Goal: Browse casually: Explore the website without a specific task or goal

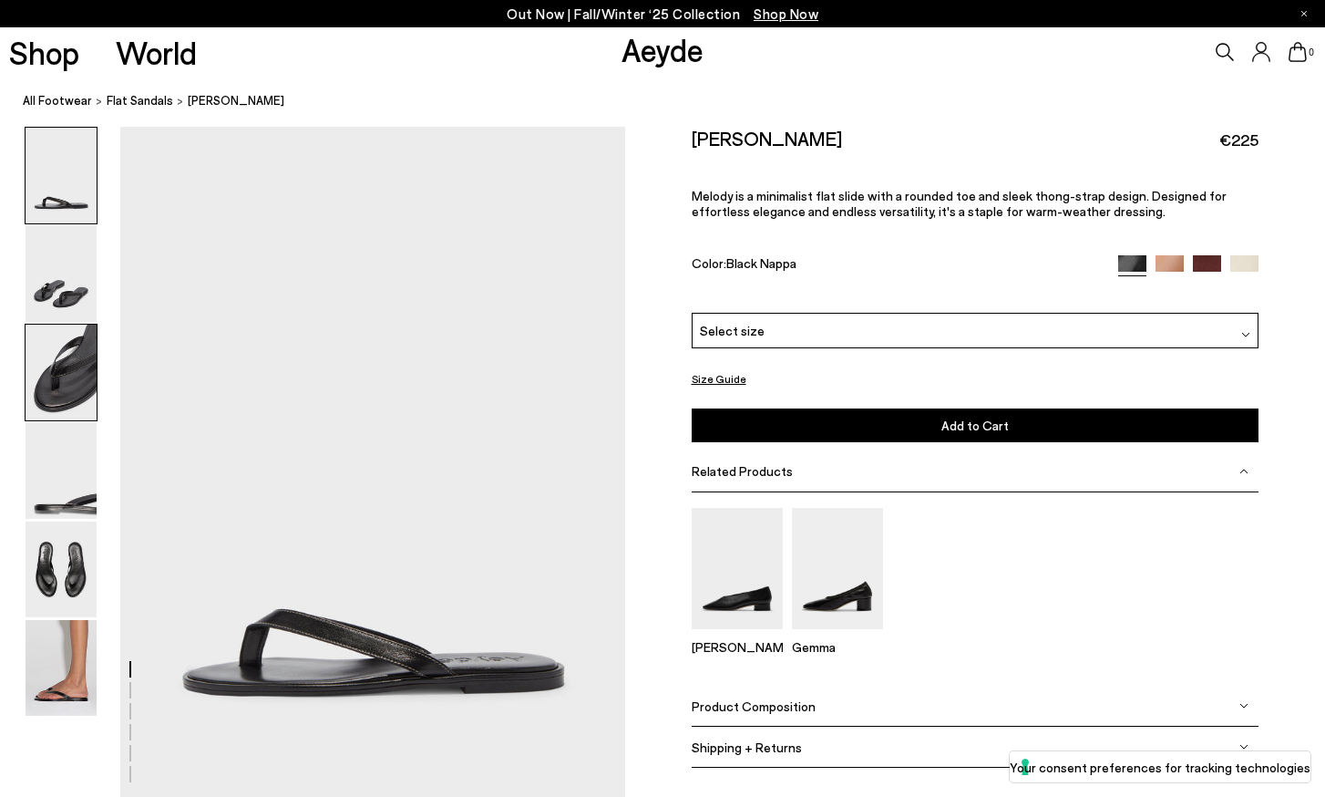
click at [81, 381] on img at bounding box center [61, 372] width 71 height 96
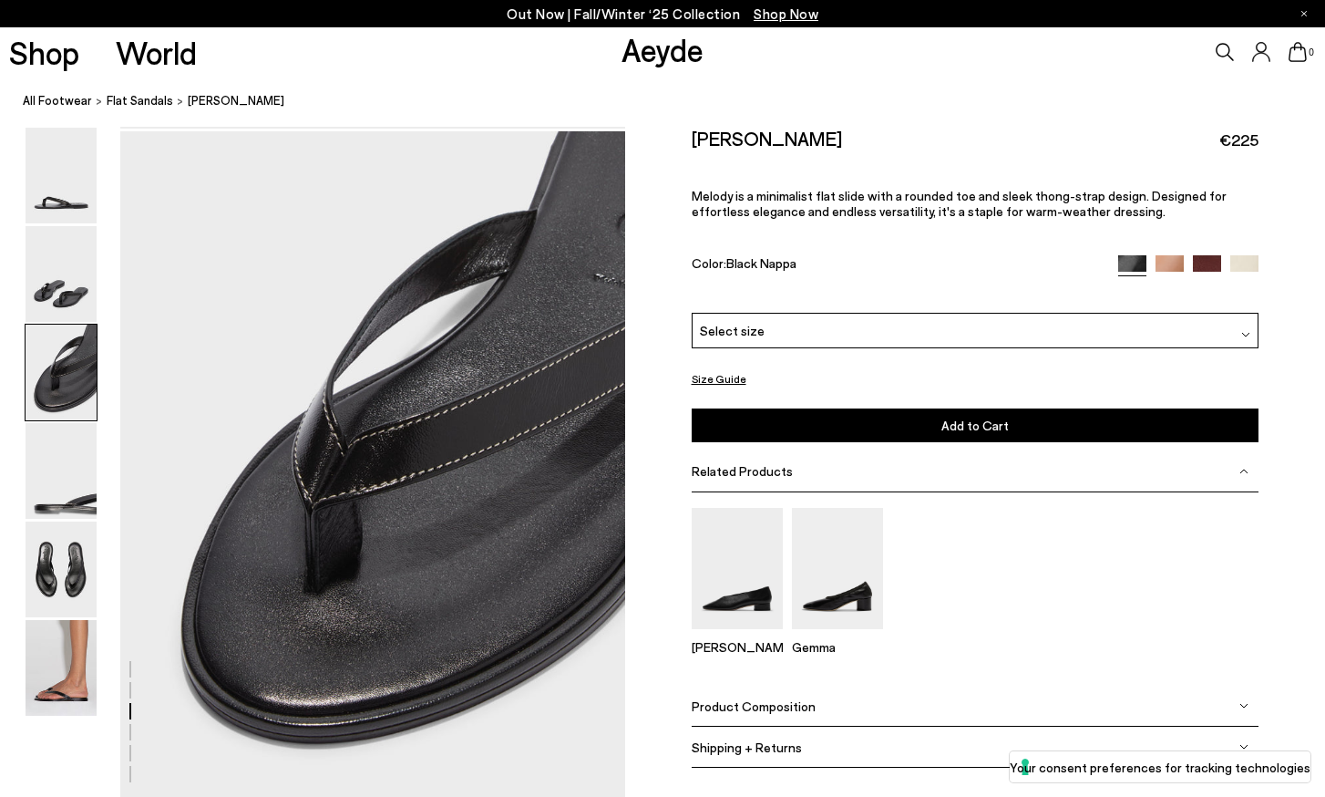
scroll to position [1351, 0]
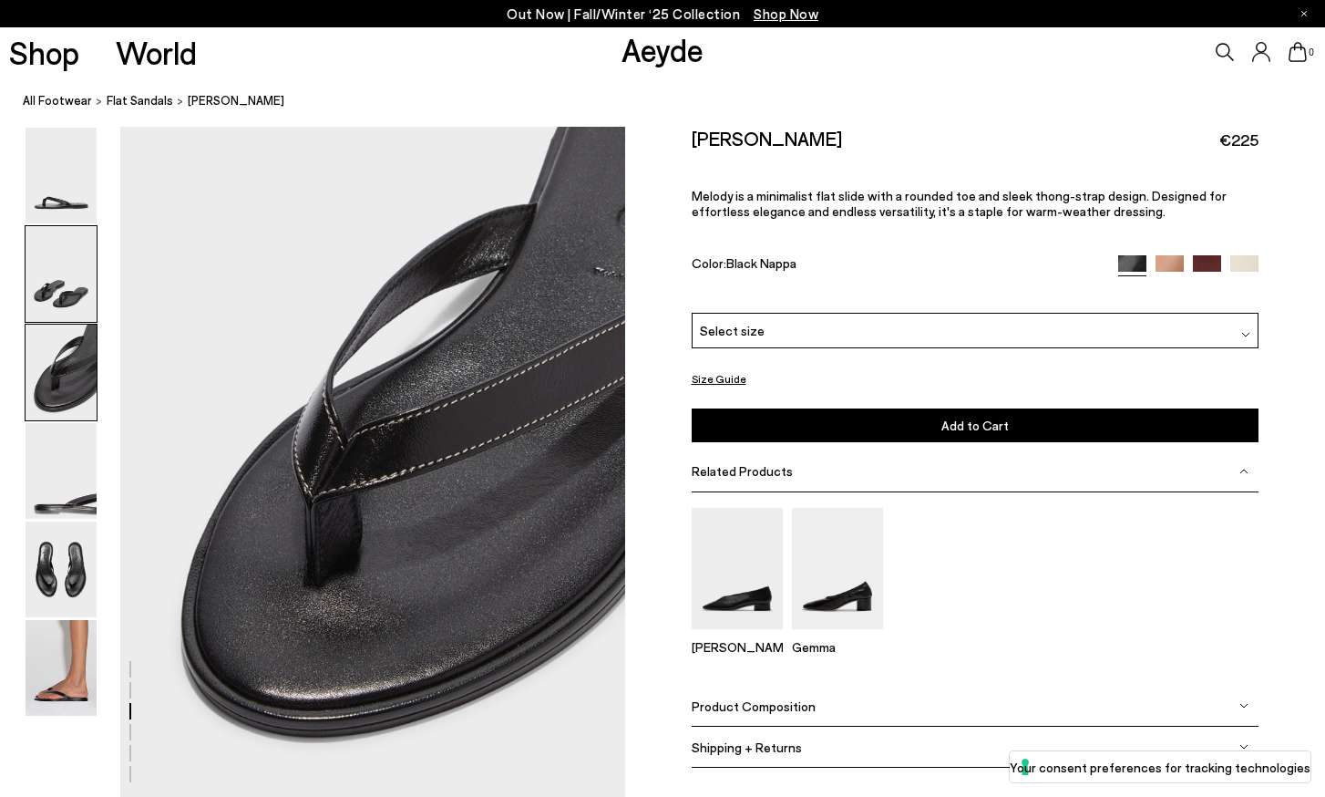
click at [63, 294] on img at bounding box center [61, 274] width 71 height 96
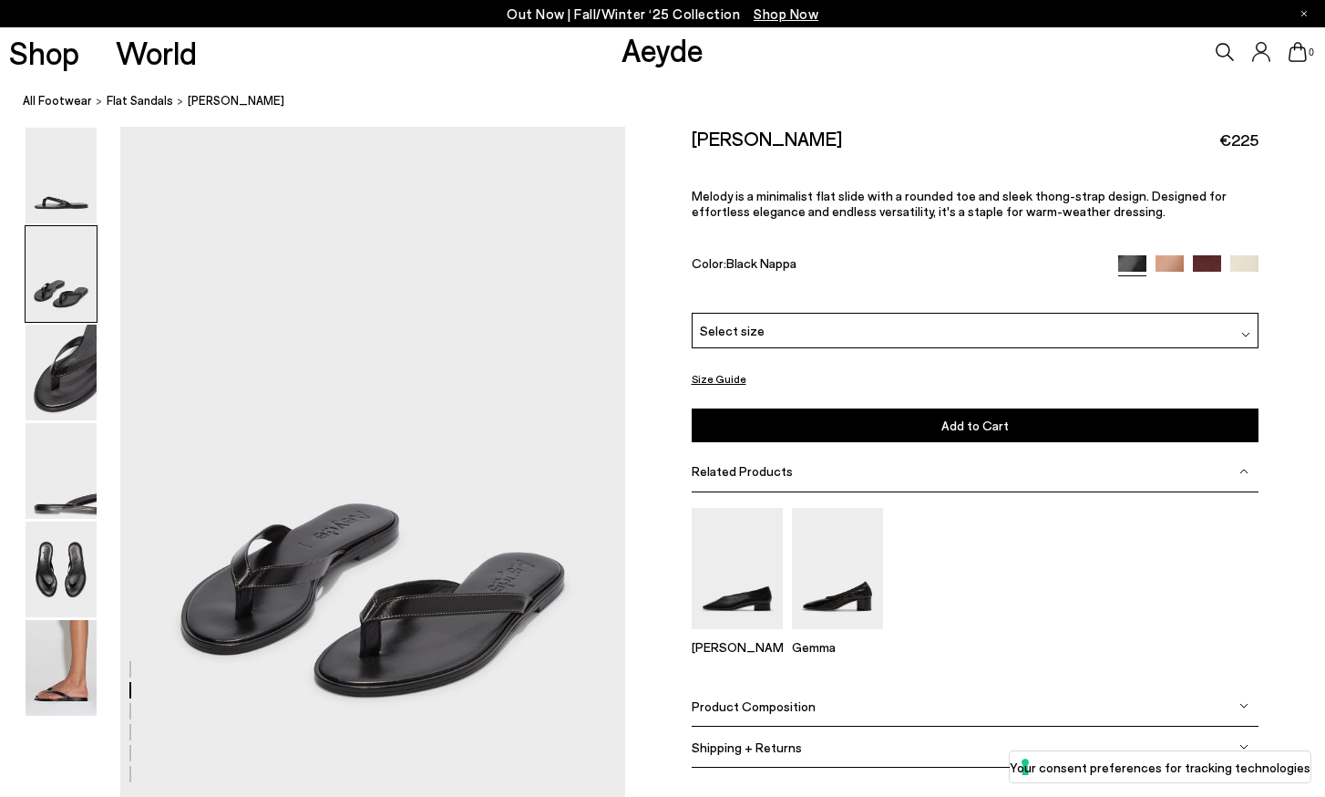
scroll to position [674, 0]
click at [75, 670] on img at bounding box center [61, 668] width 71 height 96
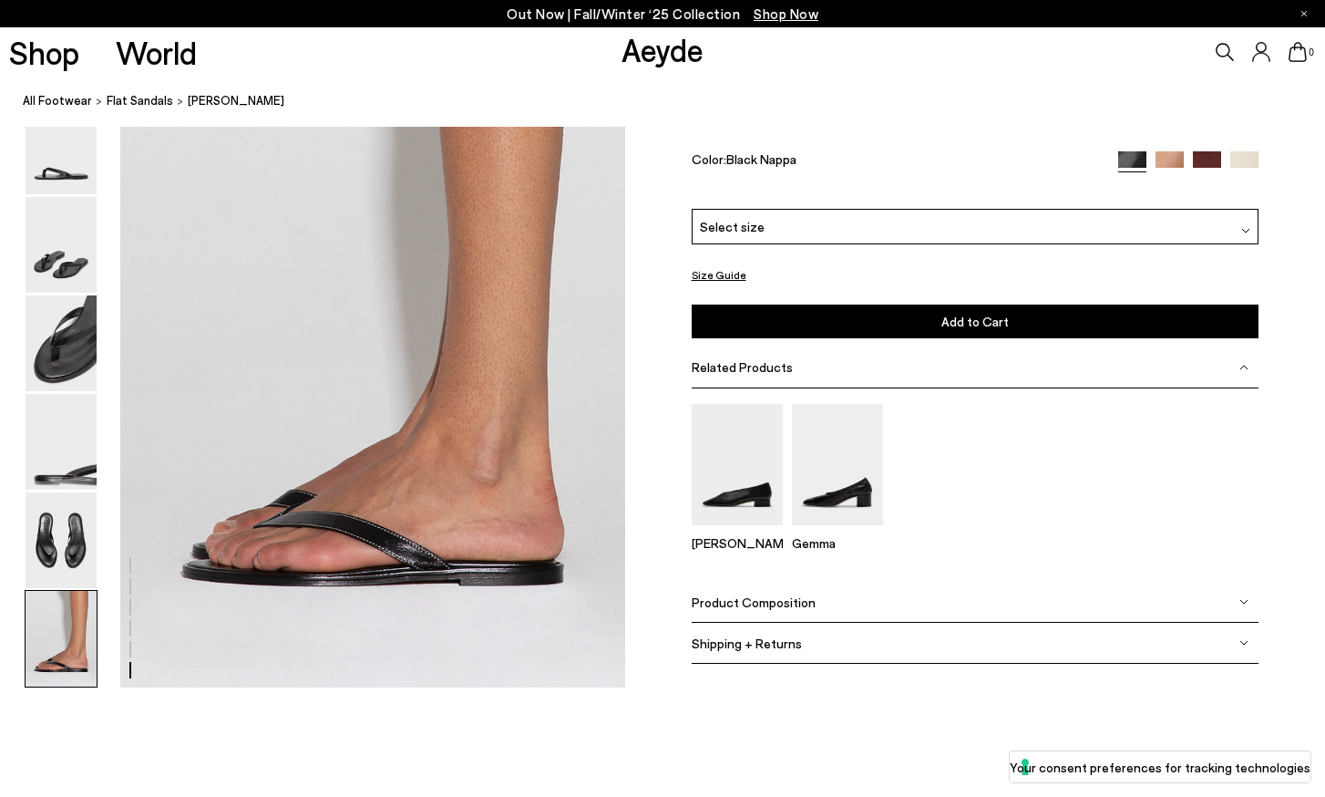
scroll to position [3502, 0]
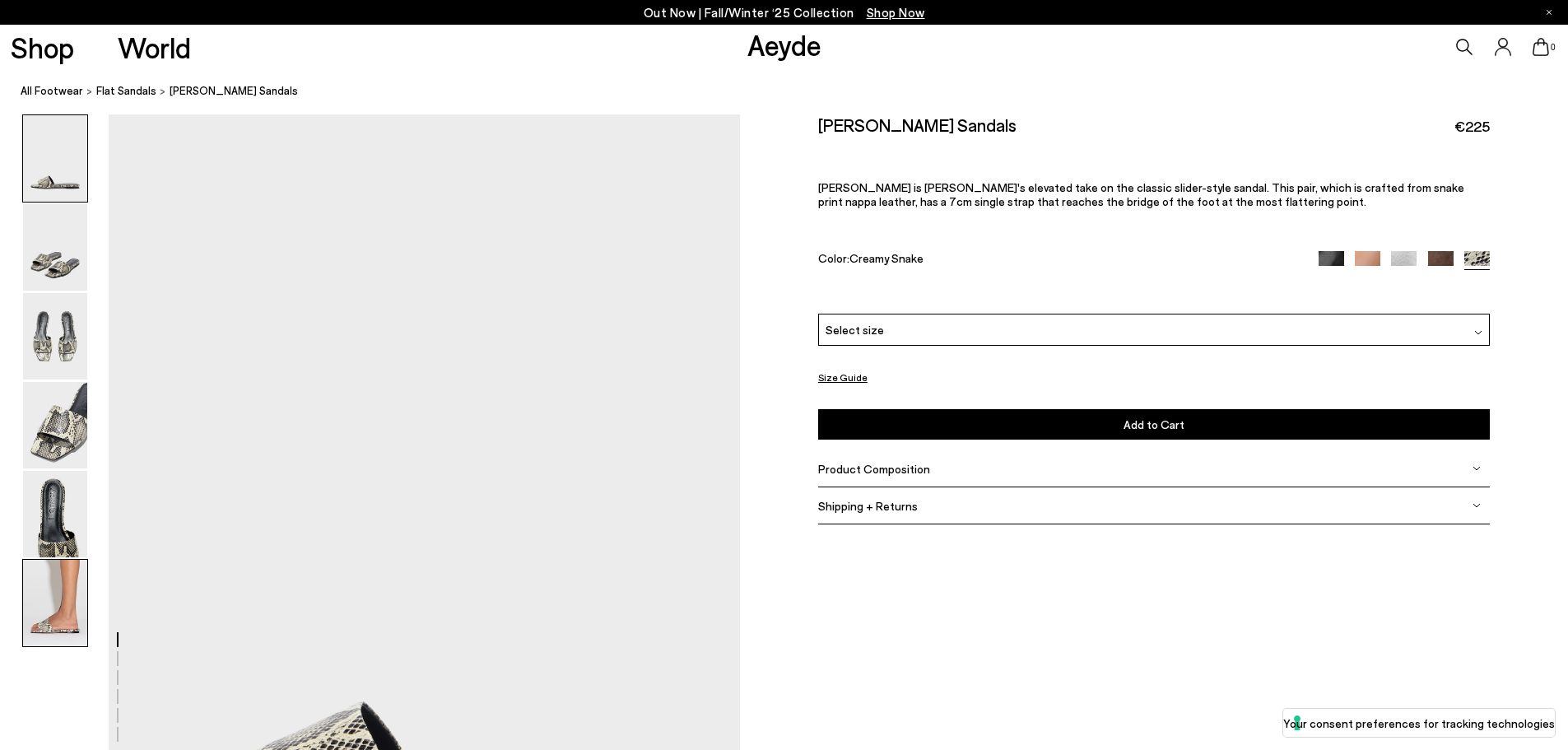
click at [61, 614] on img at bounding box center [55, 604] width 64 height 87
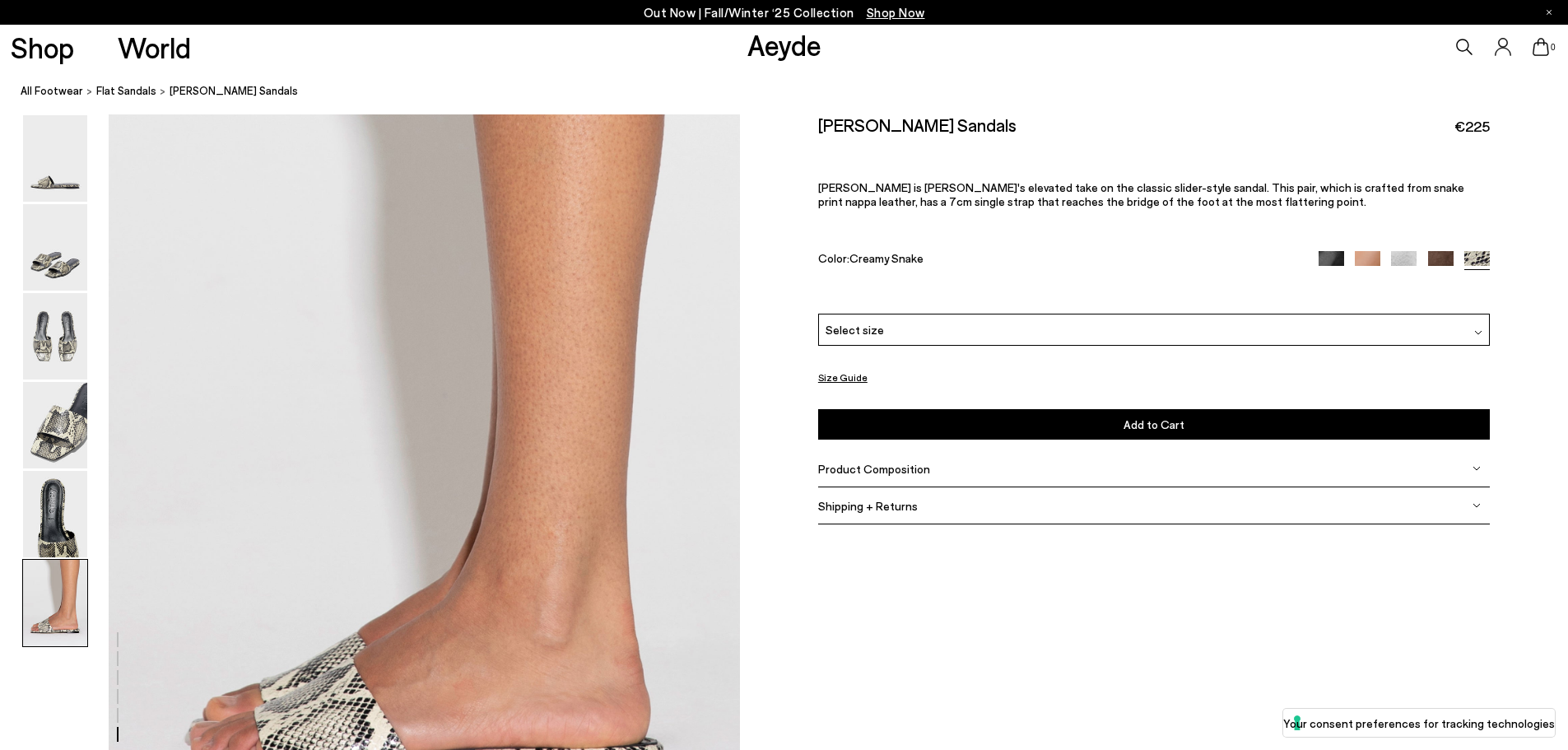
scroll to position [4336, 0]
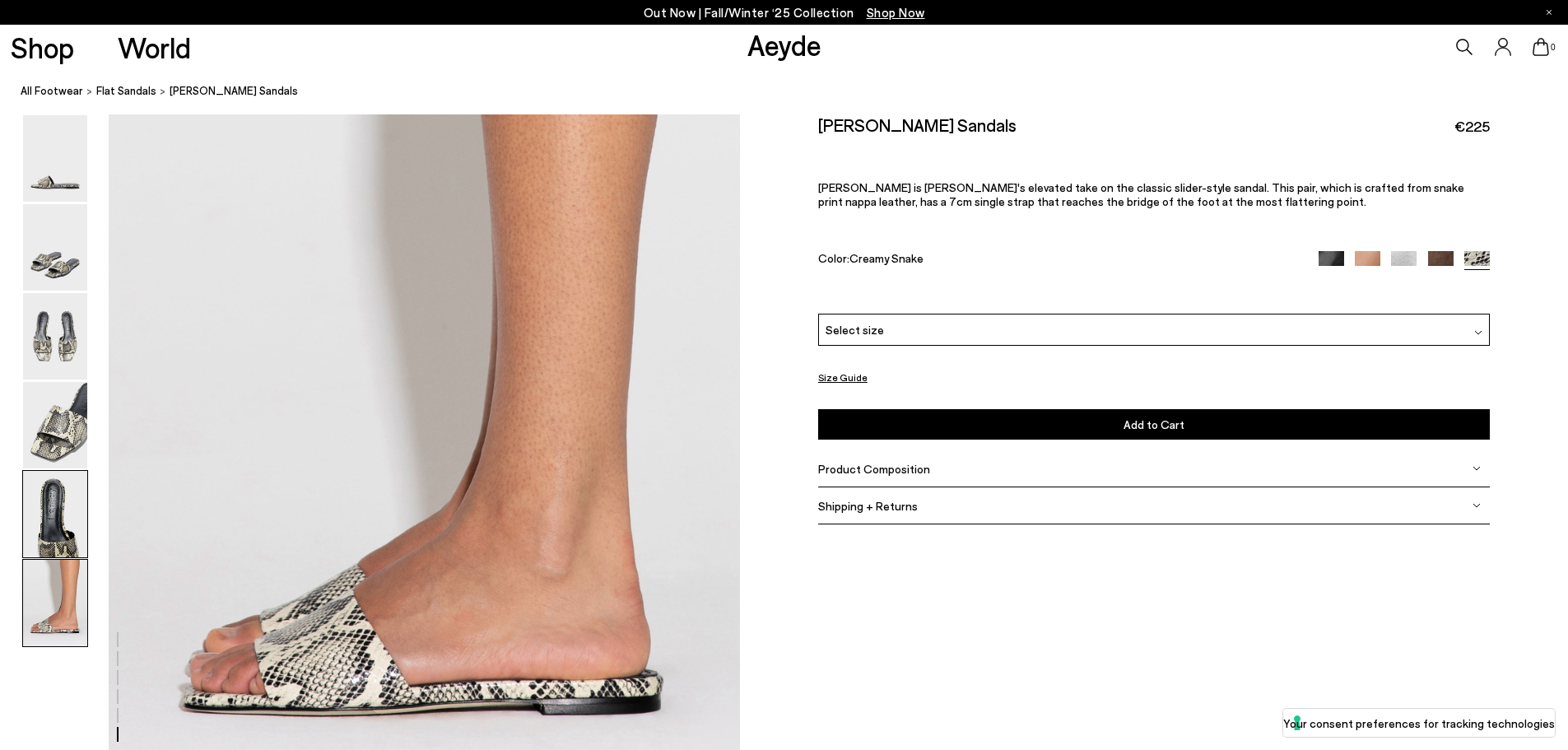
click at [53, 504] on img at bounding box center [55, 514] width 64 height 87
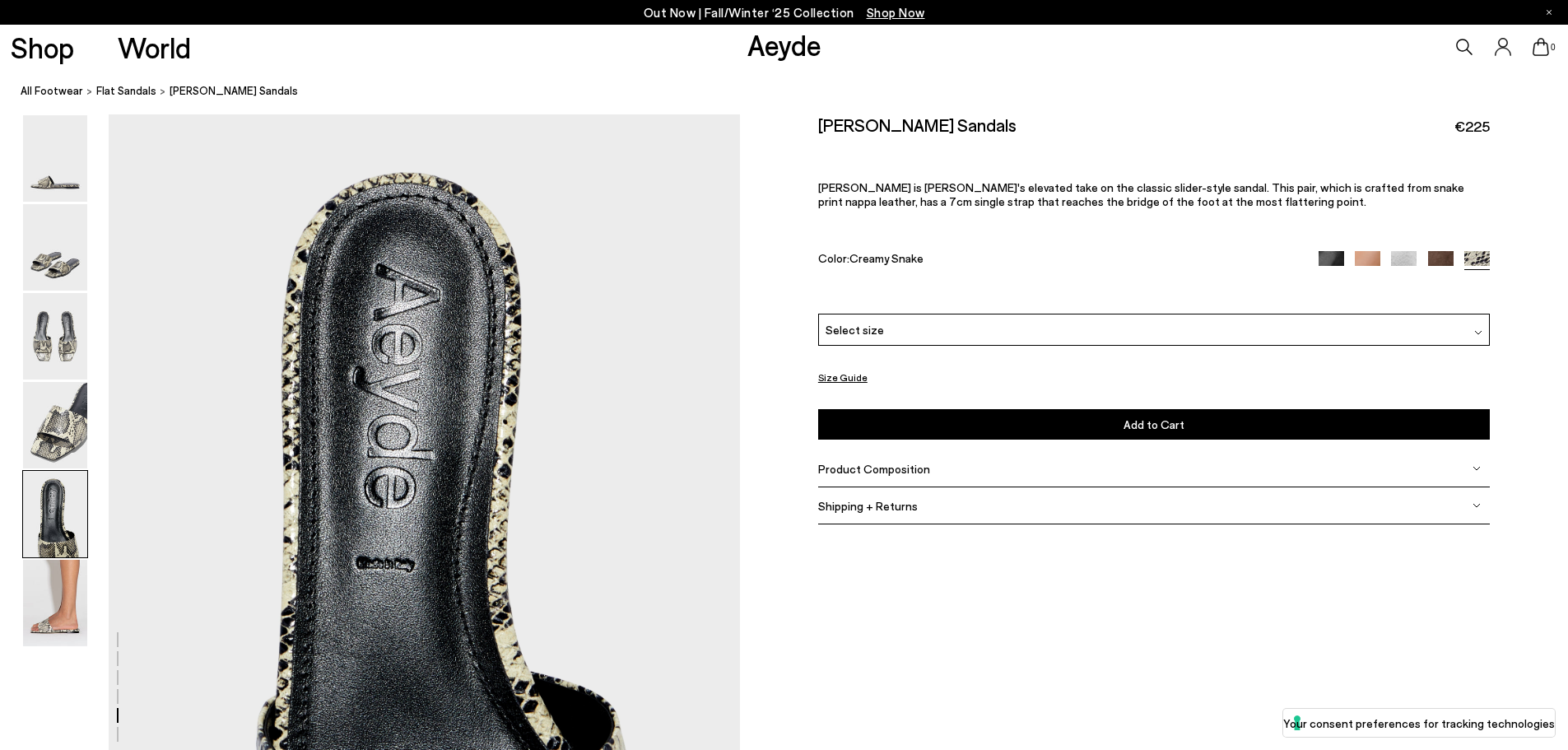
scroll to position [3379, 0]
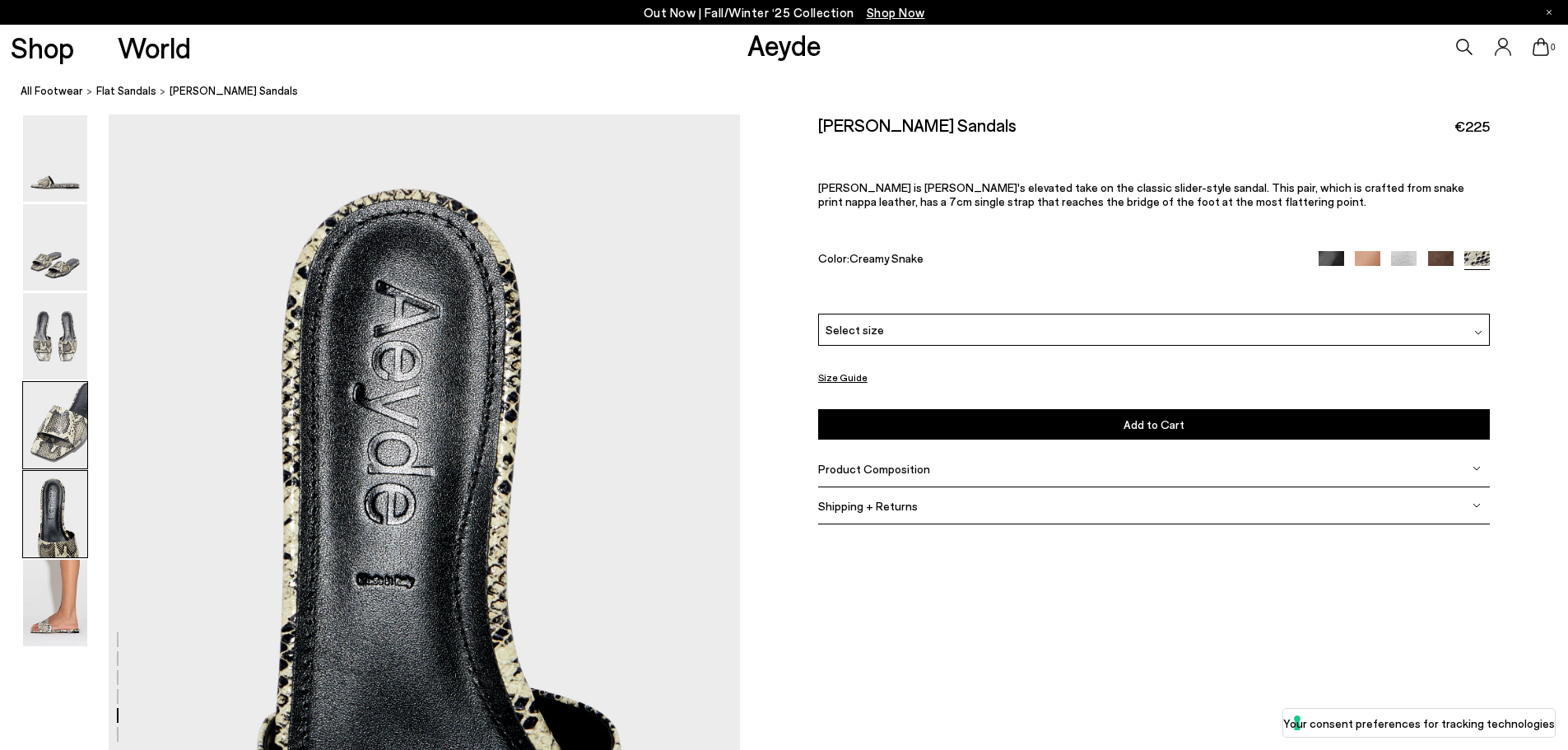
click at [48, 432] on img at bounding box center [55, 426] width 64 height 87
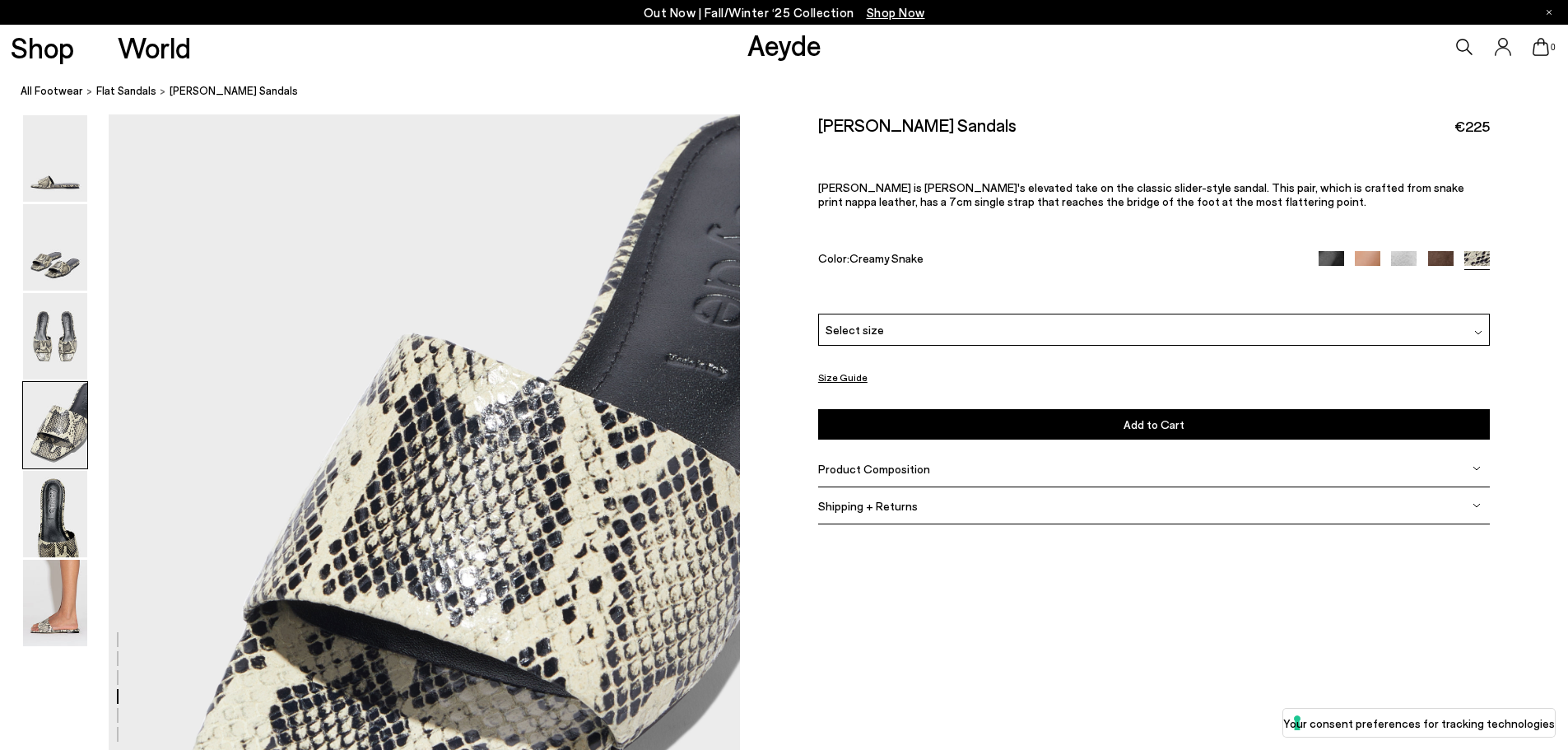
scroll to position [2534, 0]
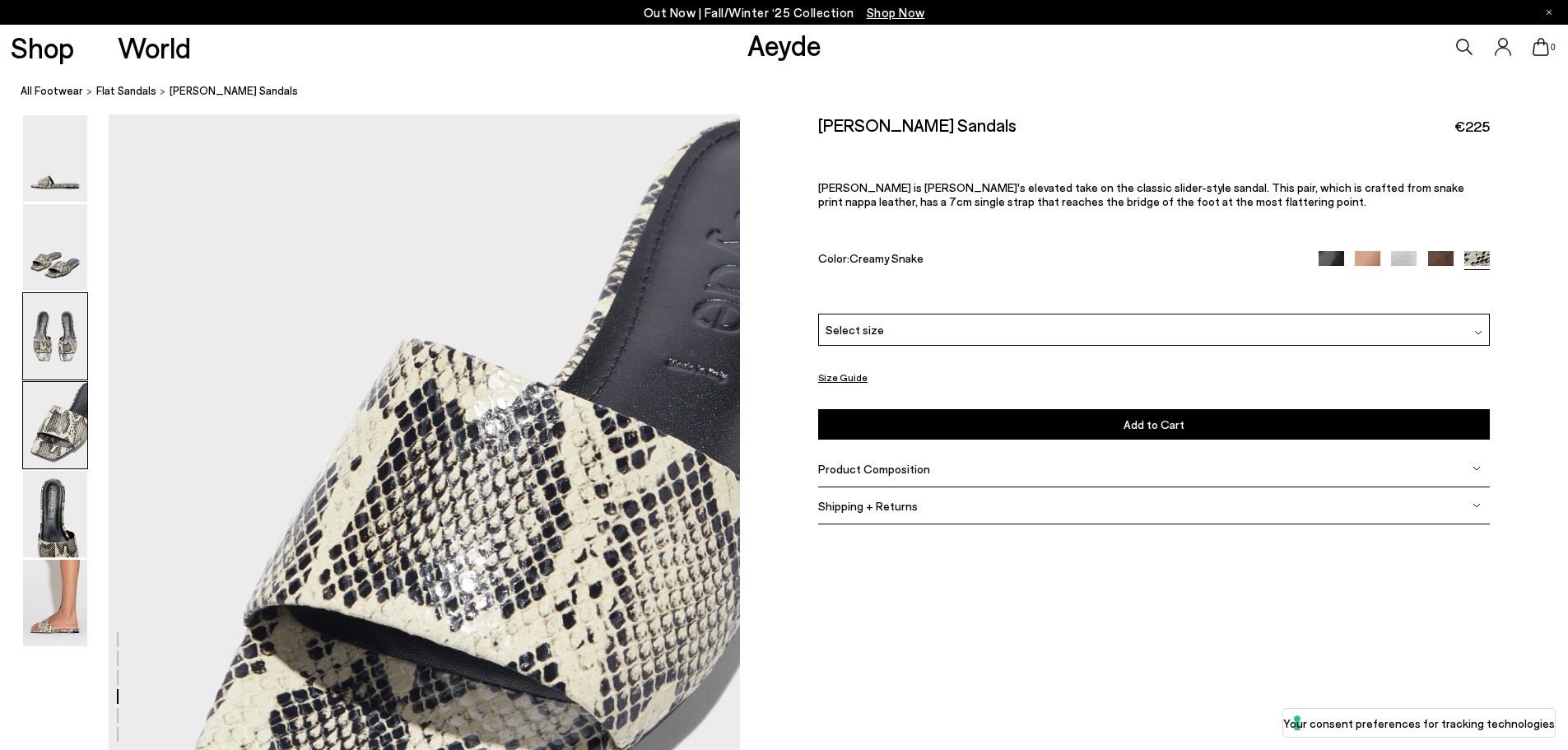
click at [42, 329] on img at bounding box center [55, 336] width 64 height 87
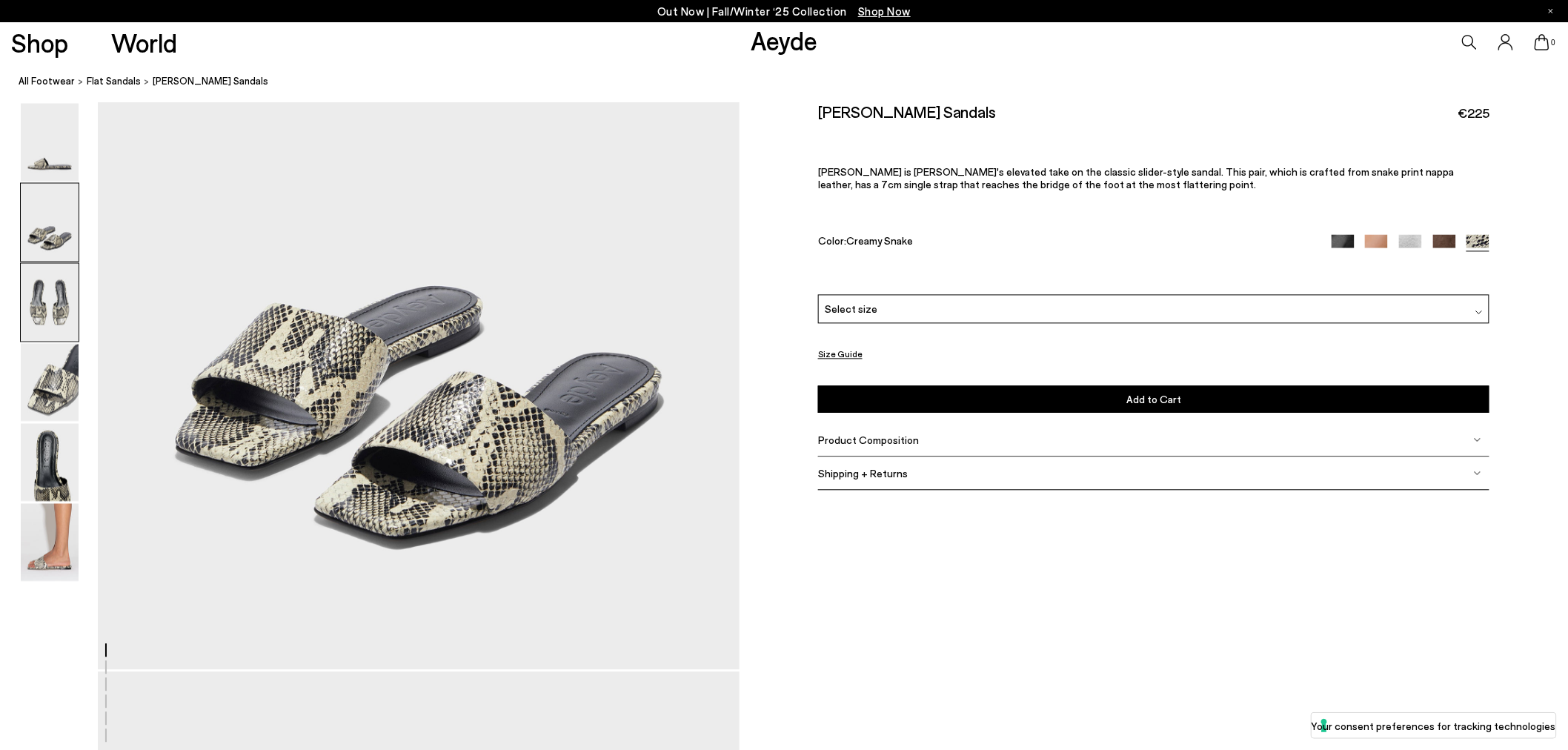
scroll to position [1109, 0]
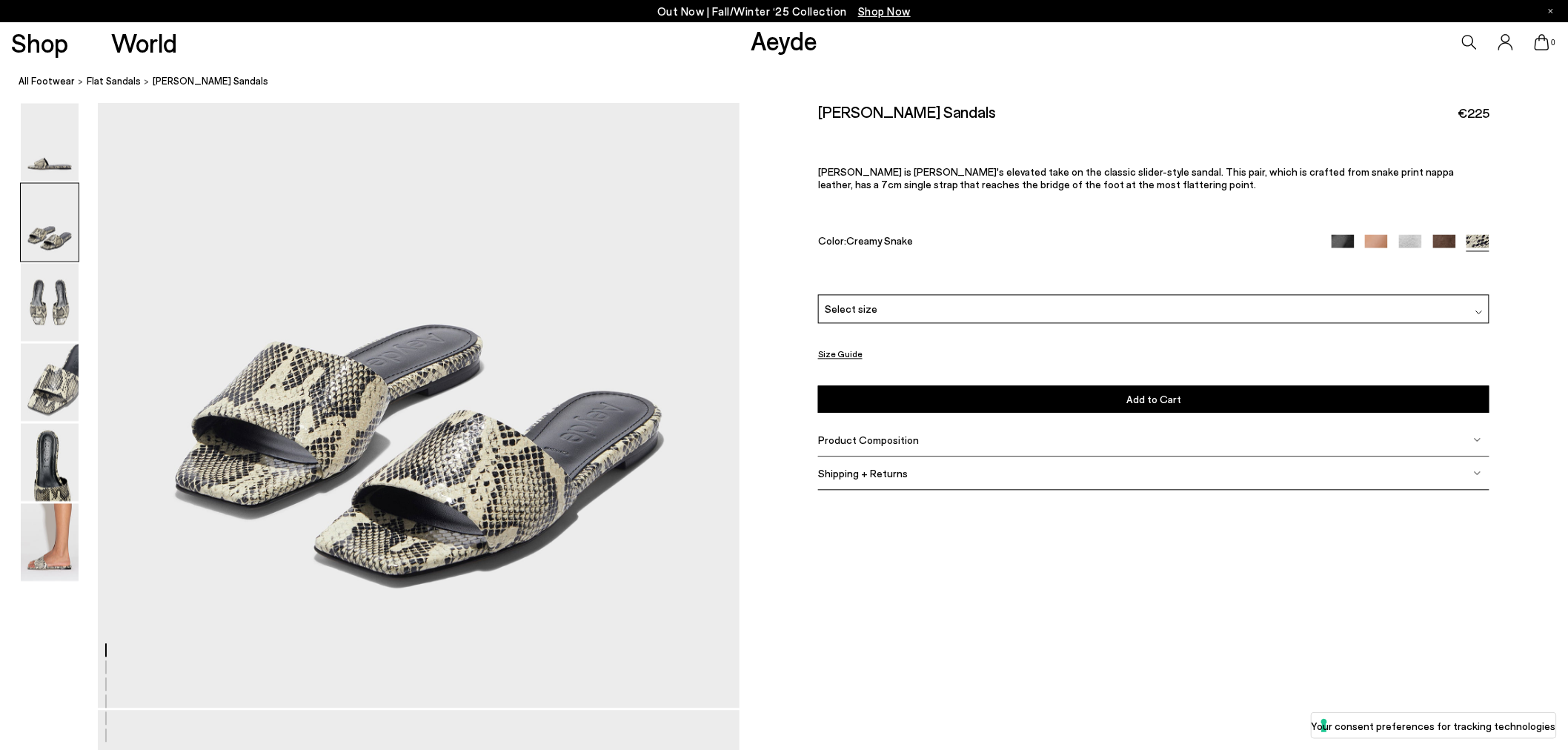
click at [62, 236] on img at bounding box center [50, 223] width 58 height 78
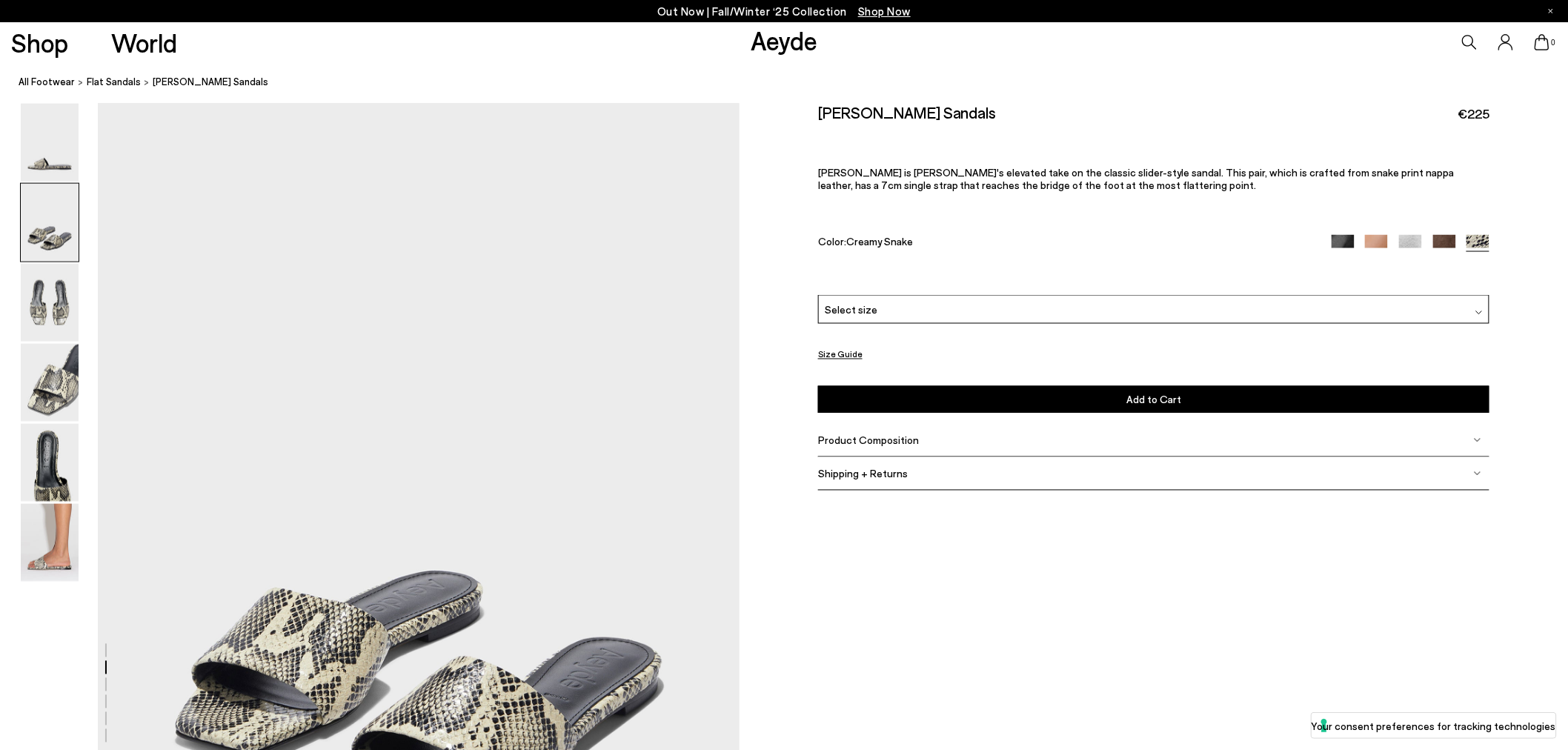
scroll to position [860, 0]
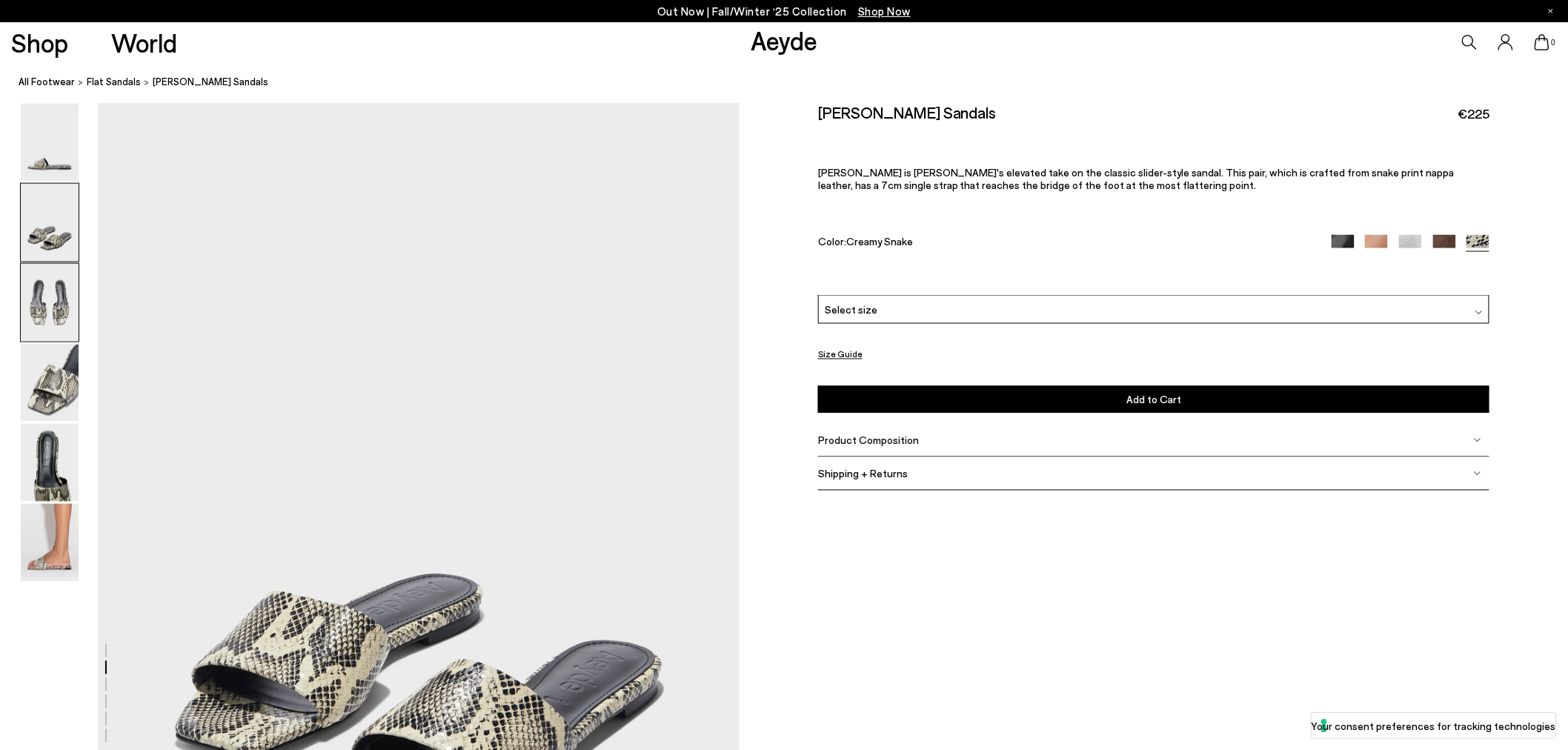
click at [59, 297] on img at bounding box center [50, 303] width 58 height 78
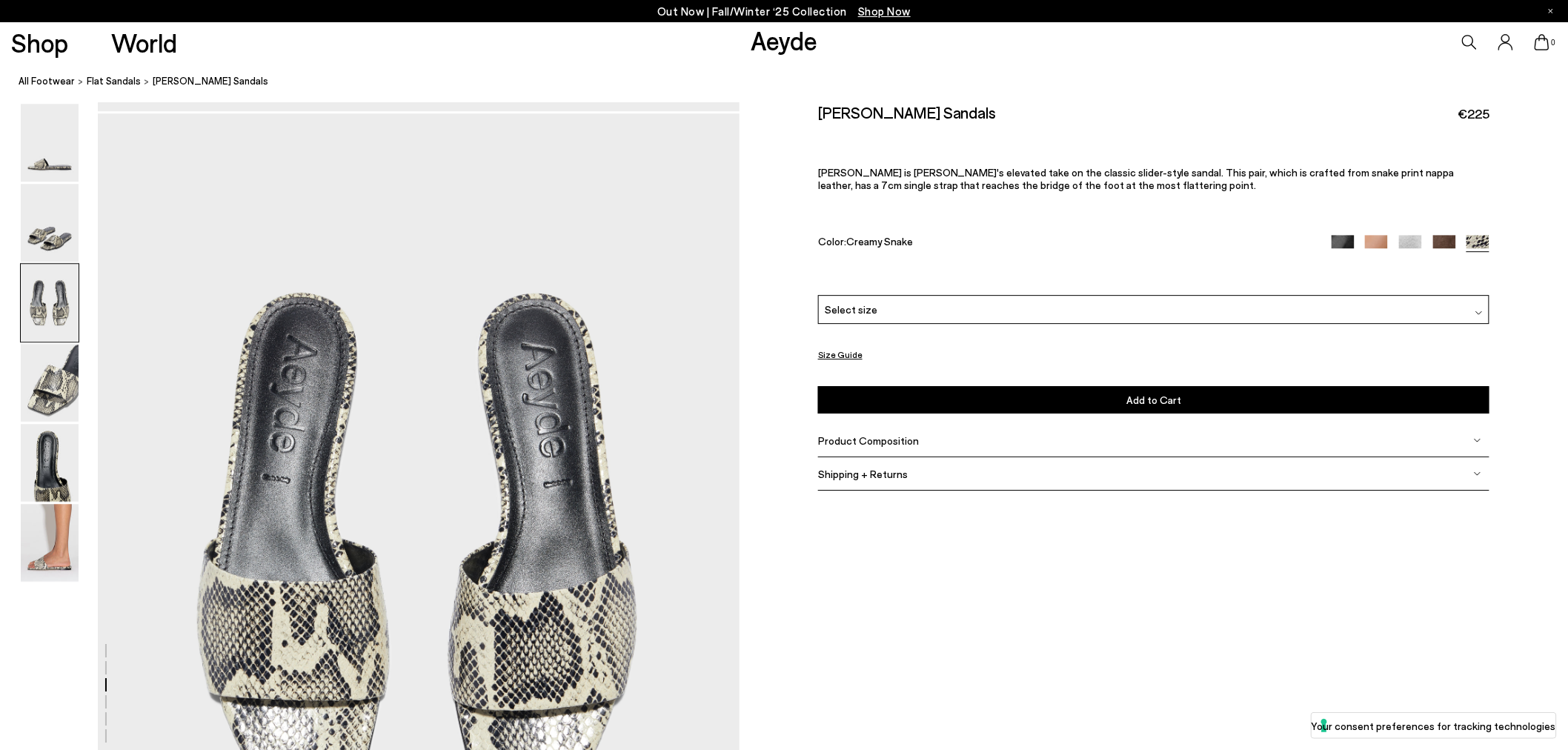
scroll to position [1718, 0]
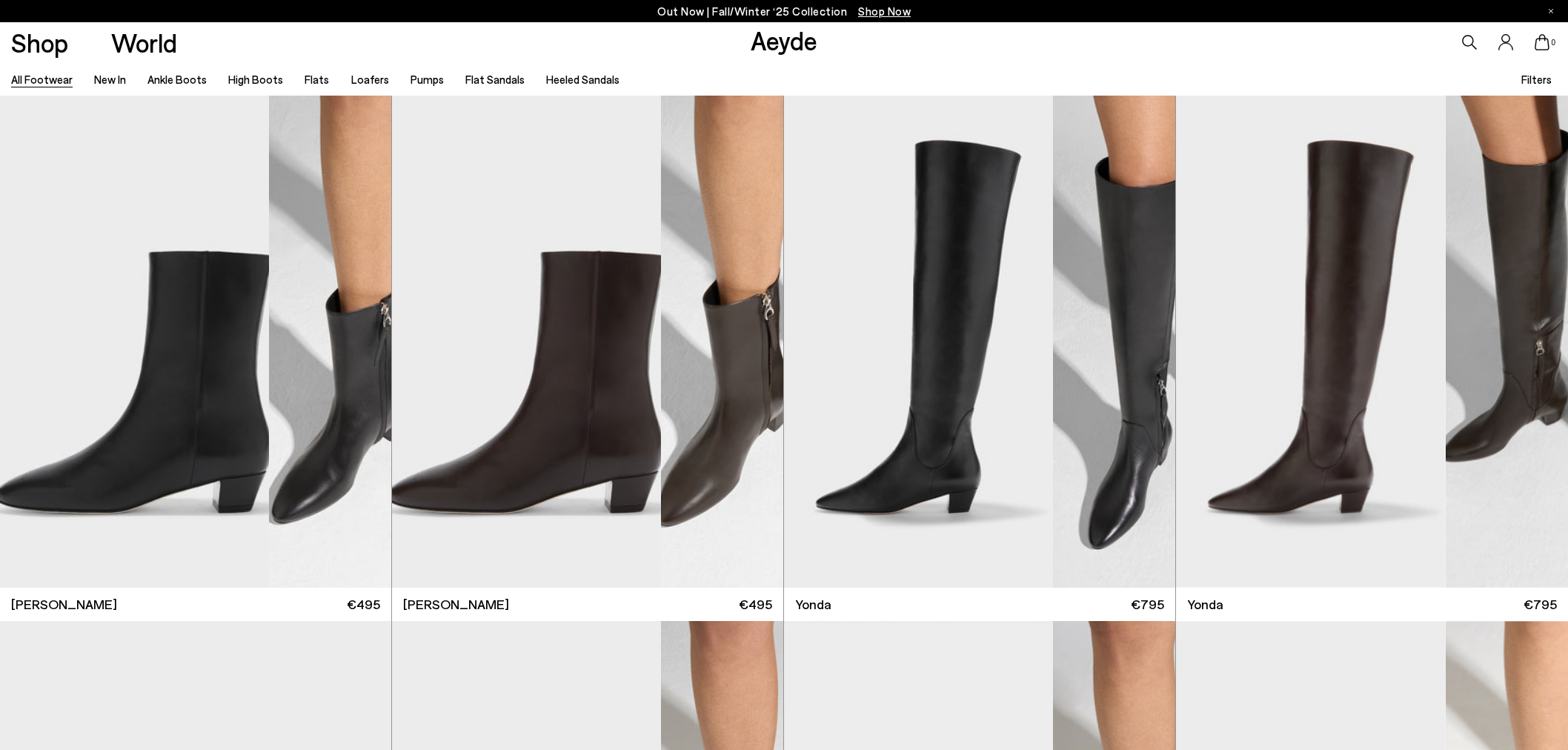
scroll to position [21995, 0]
